Goal: Task Accomplishment & Management: Use online tool/utility

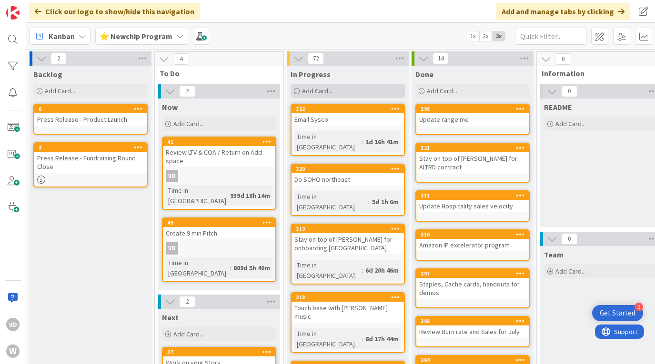
click at [336, 92] on div "Add Card..." at bounding box center [348, 91] width 114 height 14
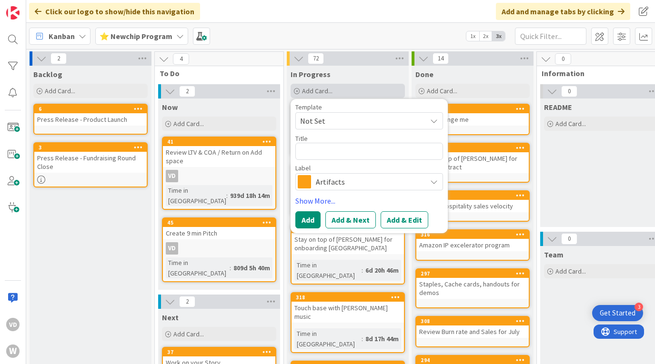
type textarea "x"
type textarea "G"
type textarea "x"
type textarea "Go"
type textarea "x"
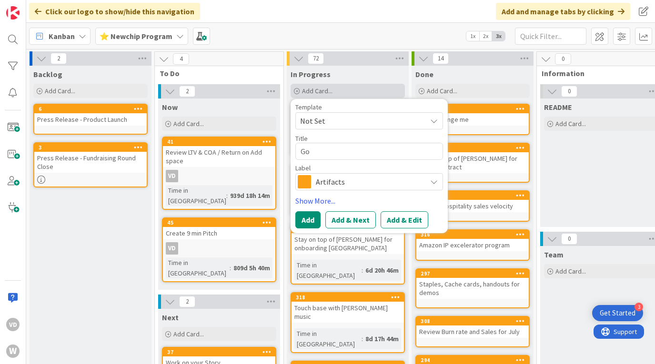
type textarea "Go"
type textarea "x"
type textarea "Go t"
type textarea "x"
type textarea "Go to"
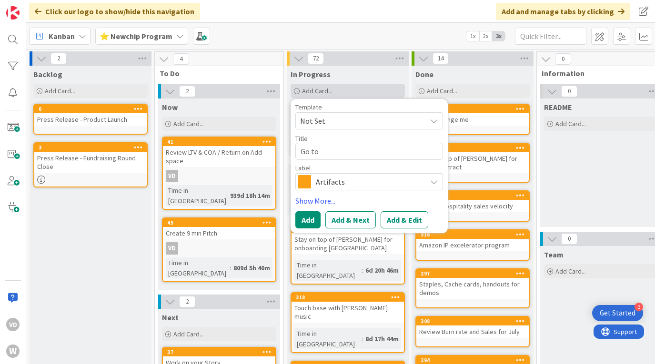
type textarea "x"
type textarea "Go to"
type textarea "x"
type textarea "Go to s"
type textarea "x"
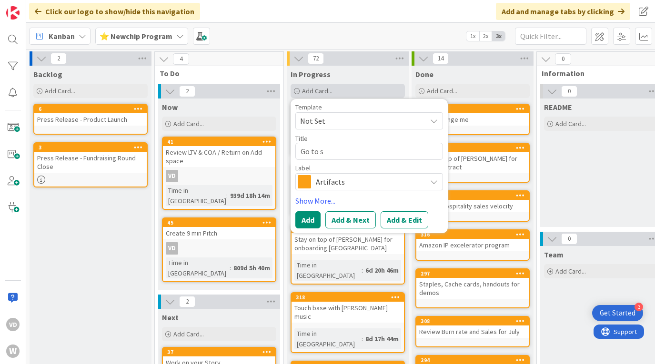
type textarea "Go to st"
type textarea "x"
type textarea "Go to stu"
type textarea "x"
type textarea "Go to stud"
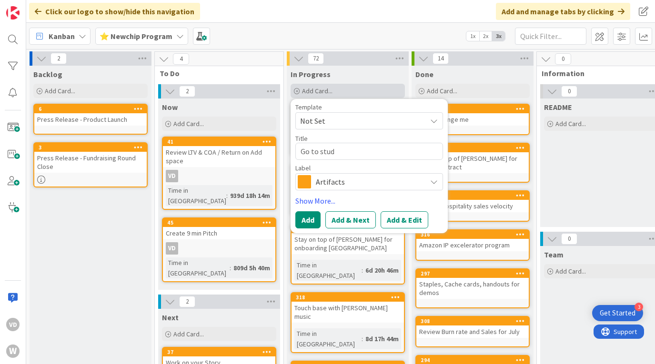
type textarea "x"
type textarea "Go to studi"
type textarea "x"
type textarea "Go to studio"
type textarea "x"
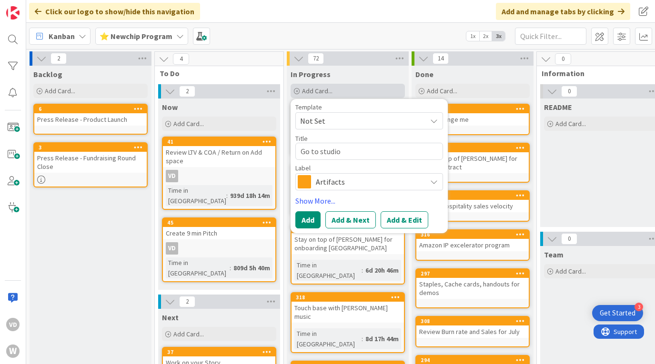
type textarea "Go to studio"
type textarea "x"
type textarea "Go to studio f"
type textarea "x"
type textarea "Go to studio fo"
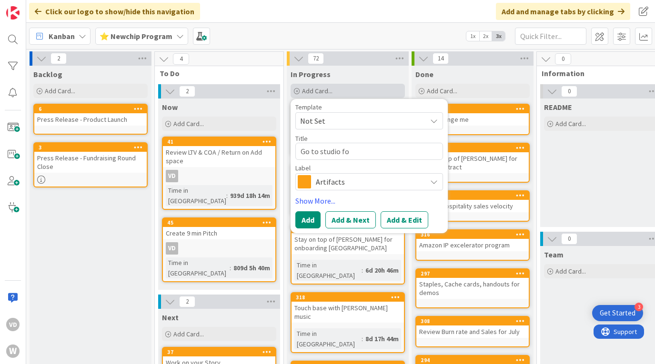
type textarea "x"
type textarea "Go to studio for"
type textarea "x"
type textarea "Go to studio for"
type textarea "x"
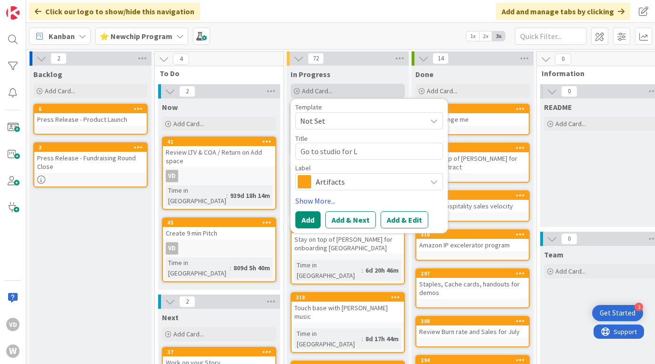
type textarea "Go to studio for LE"
type textarea "x"
type textarea "Go to studio for LEx"
type textarea "x"
type textarea "Go to studio for LExi"
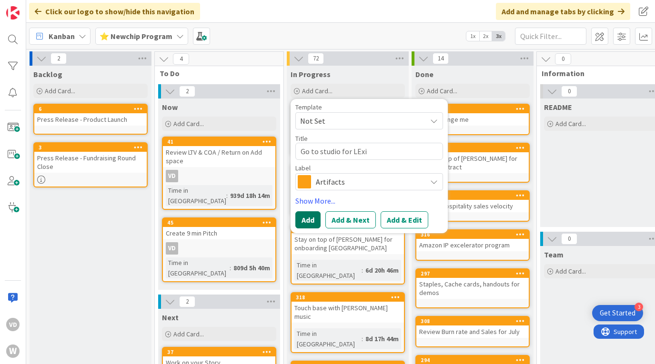
click at [313, 224] on button "Add" at bounding box center [307, 219] width 25 height 17
